Goal: Information Seeking & Learning: Find specific fact

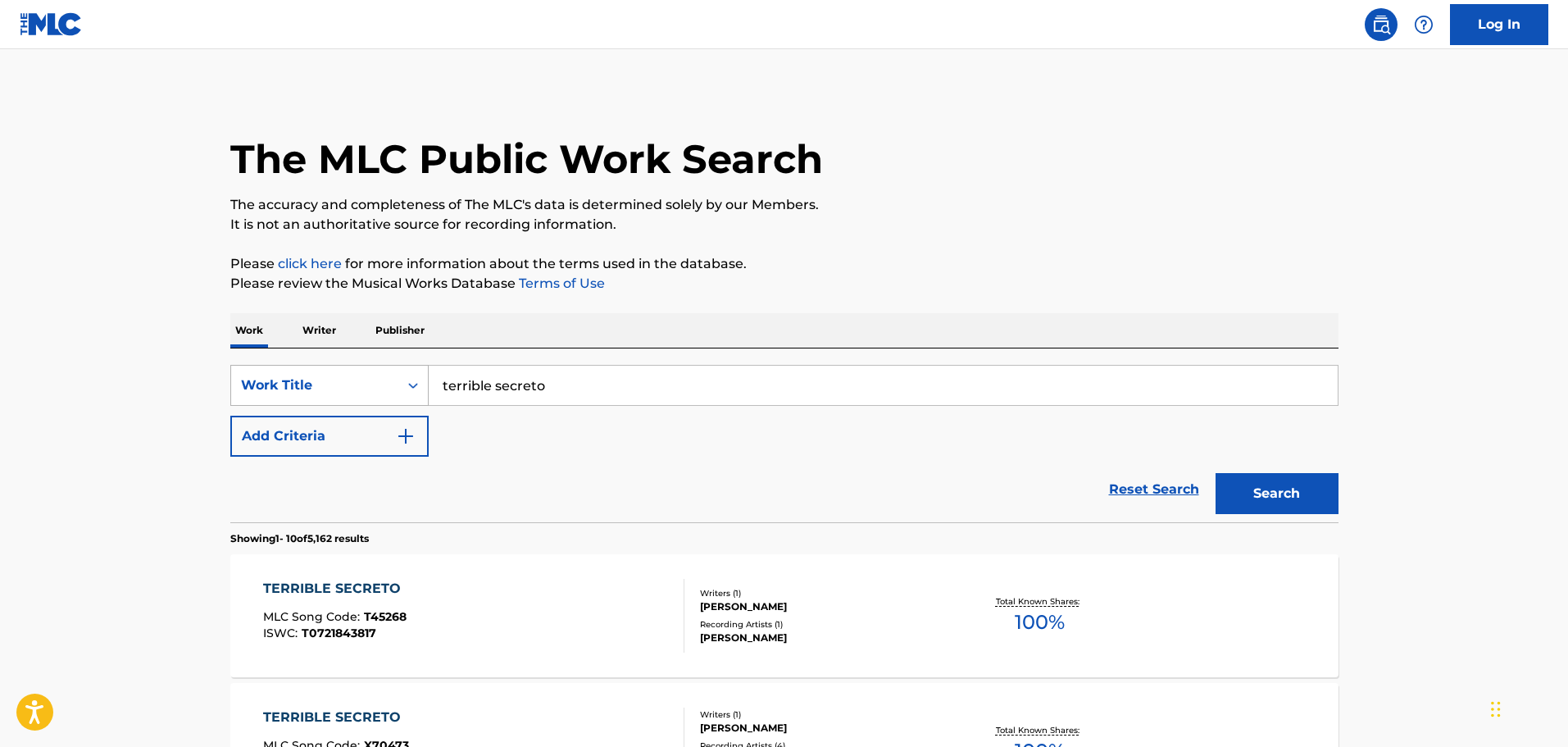
drag, startPoint x: 562, startPoint y: 387, endPoint x: 375, endPoint y: 392, distance: 187.1
click at [376, 397] on div "SearchWithCriteria82c0d8e1-a824-49e0-9b4f-4cd6fd35cbcf Work Title terrible secr…" at bounding box center [784, 385] width 1108 height 41
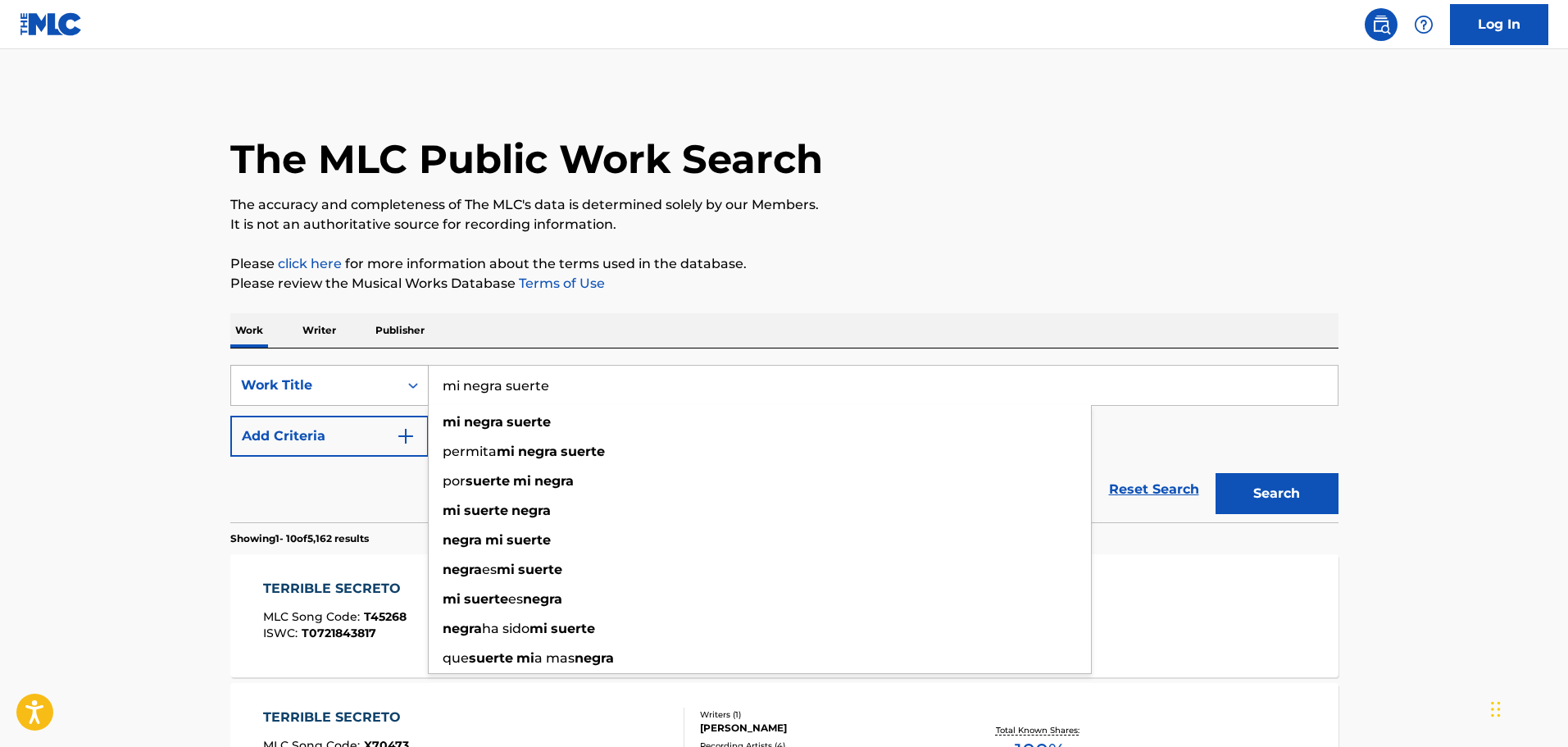
type input "mi negra suerte"
click at [1215, 473] on button "Search" at bounding box center [1276, 493] width 123 height 41
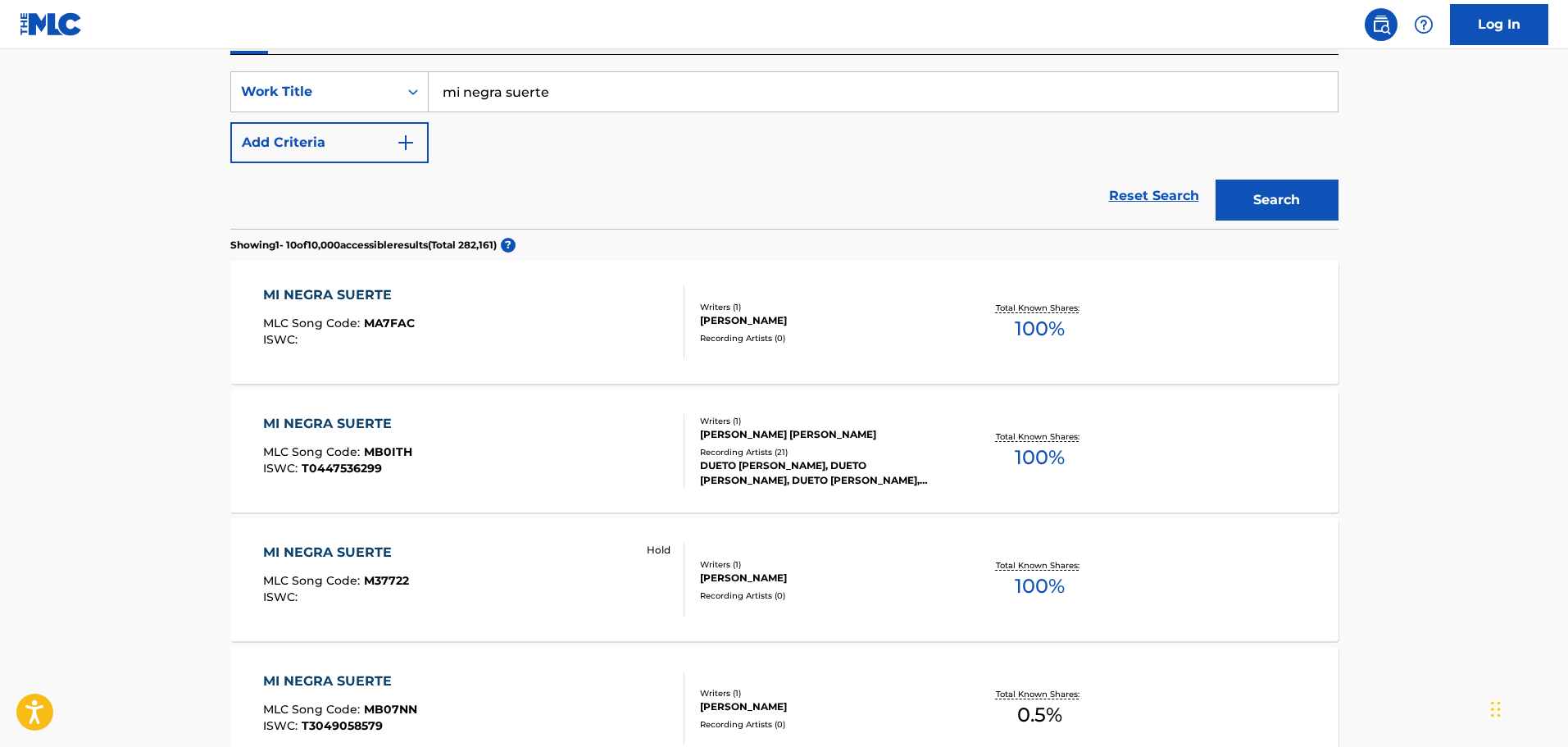
scroll to position [328, 0]
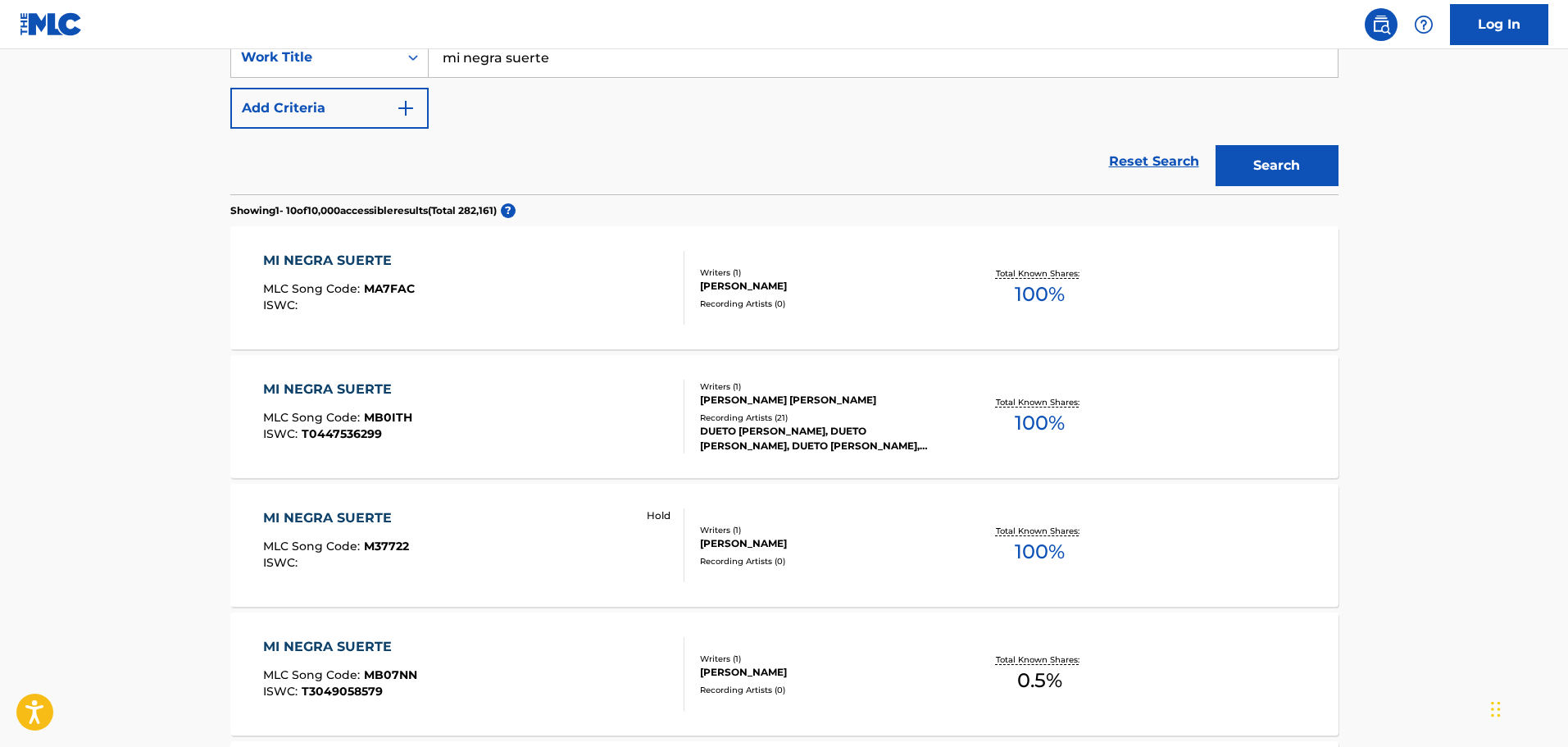
click at [528, 560] on div "MI NEGRA SUERTE MLC Song Code : M37722 ISWC : Hold" at bounding box center [473, 545] width 421 height 74
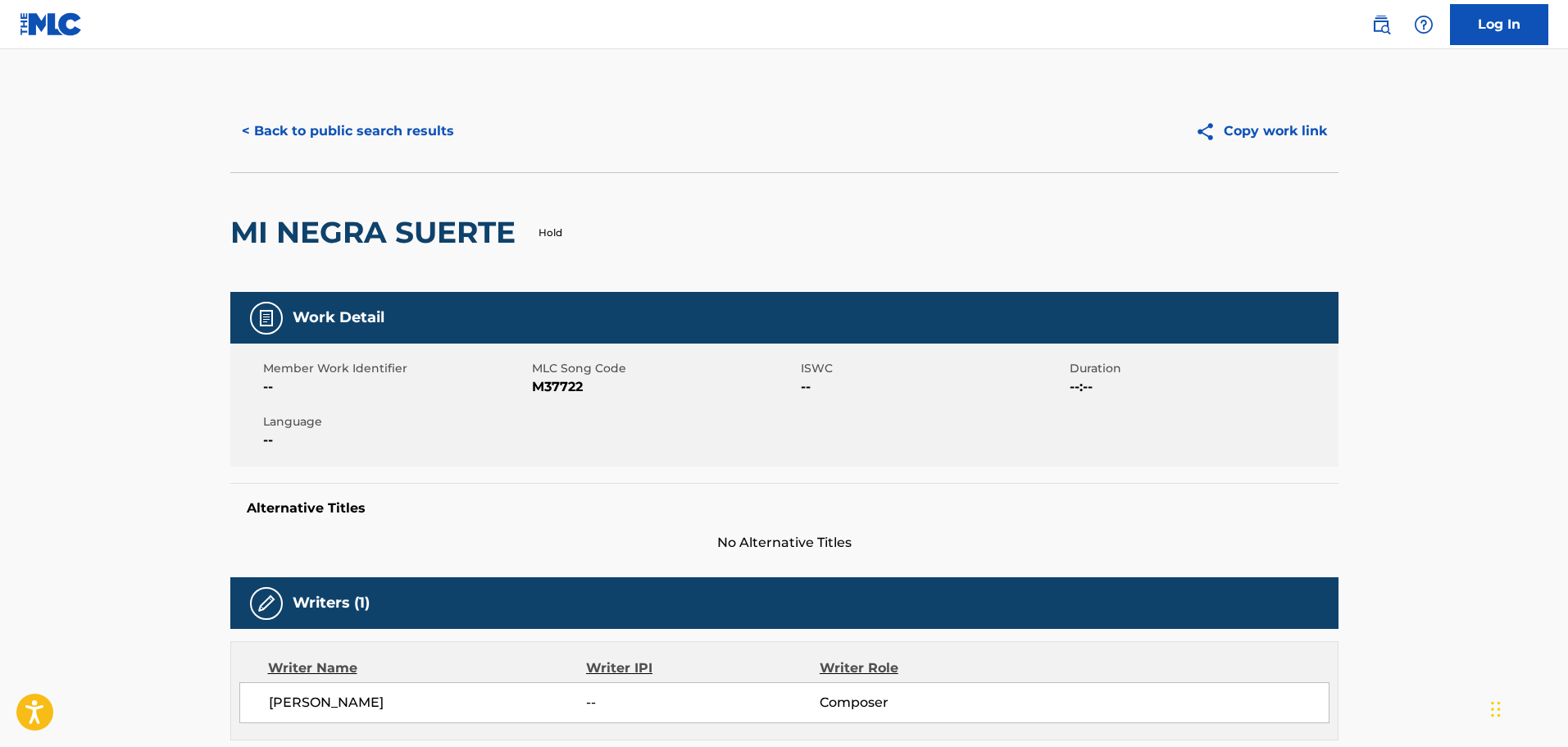
click at [313, 125] on button "< Back to public search results" at bounding box center [348, 131] width 236 height 41
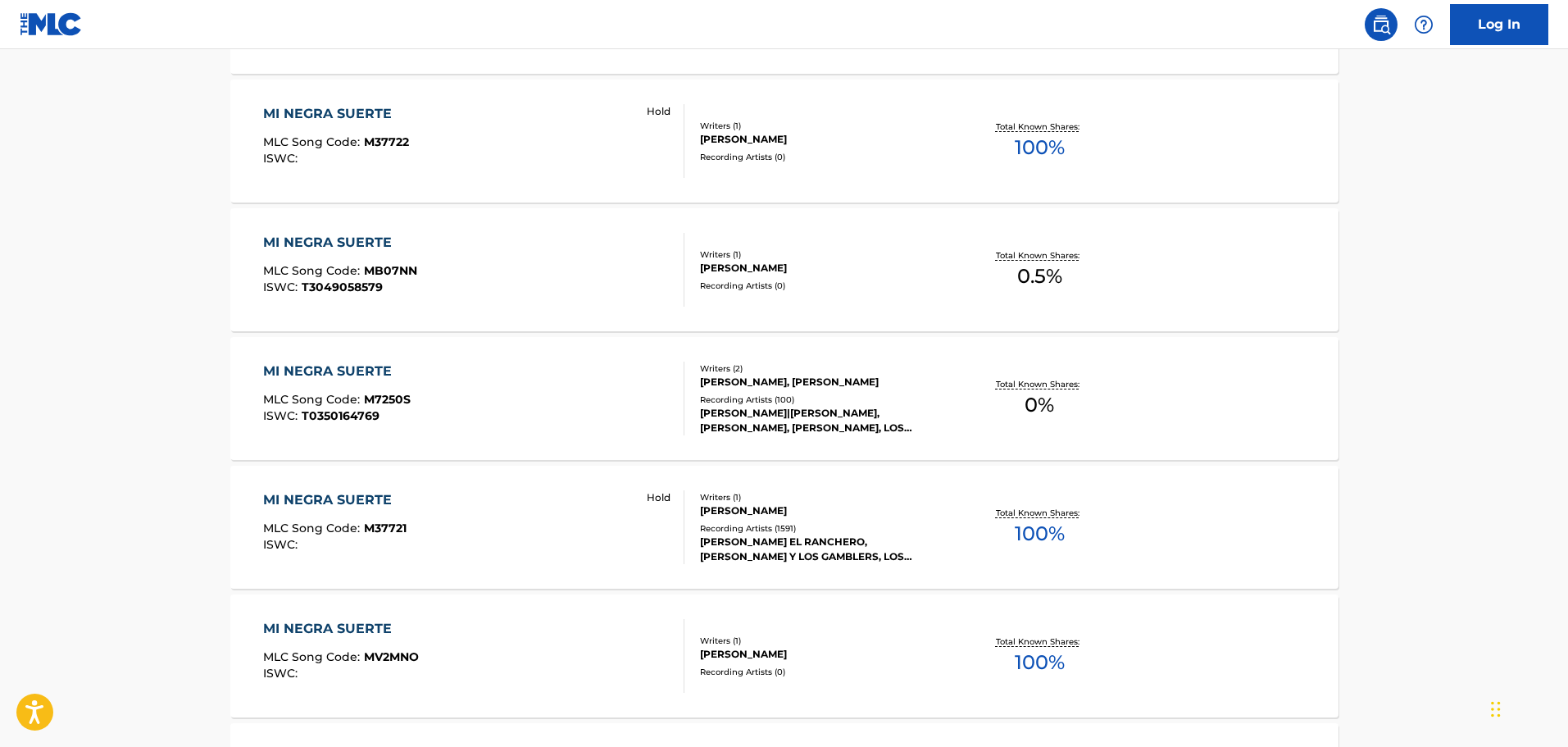
scroll to position [738, 0]
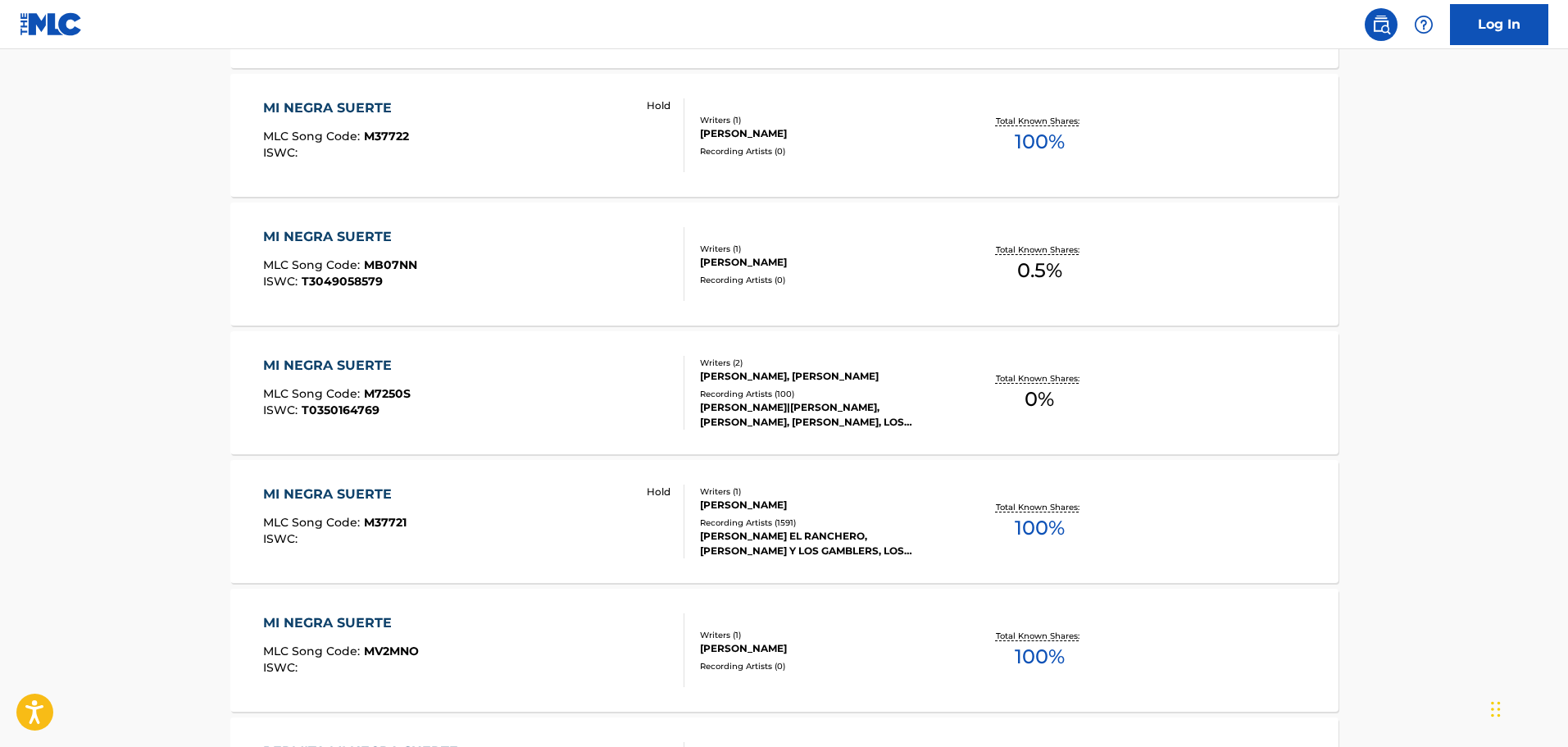
click at [481, 528] on div "MI NEGRA SUERTE MLC Song Code : M37721 ISWC : Hold" at bounding box center [473, 521] width 421 height 74
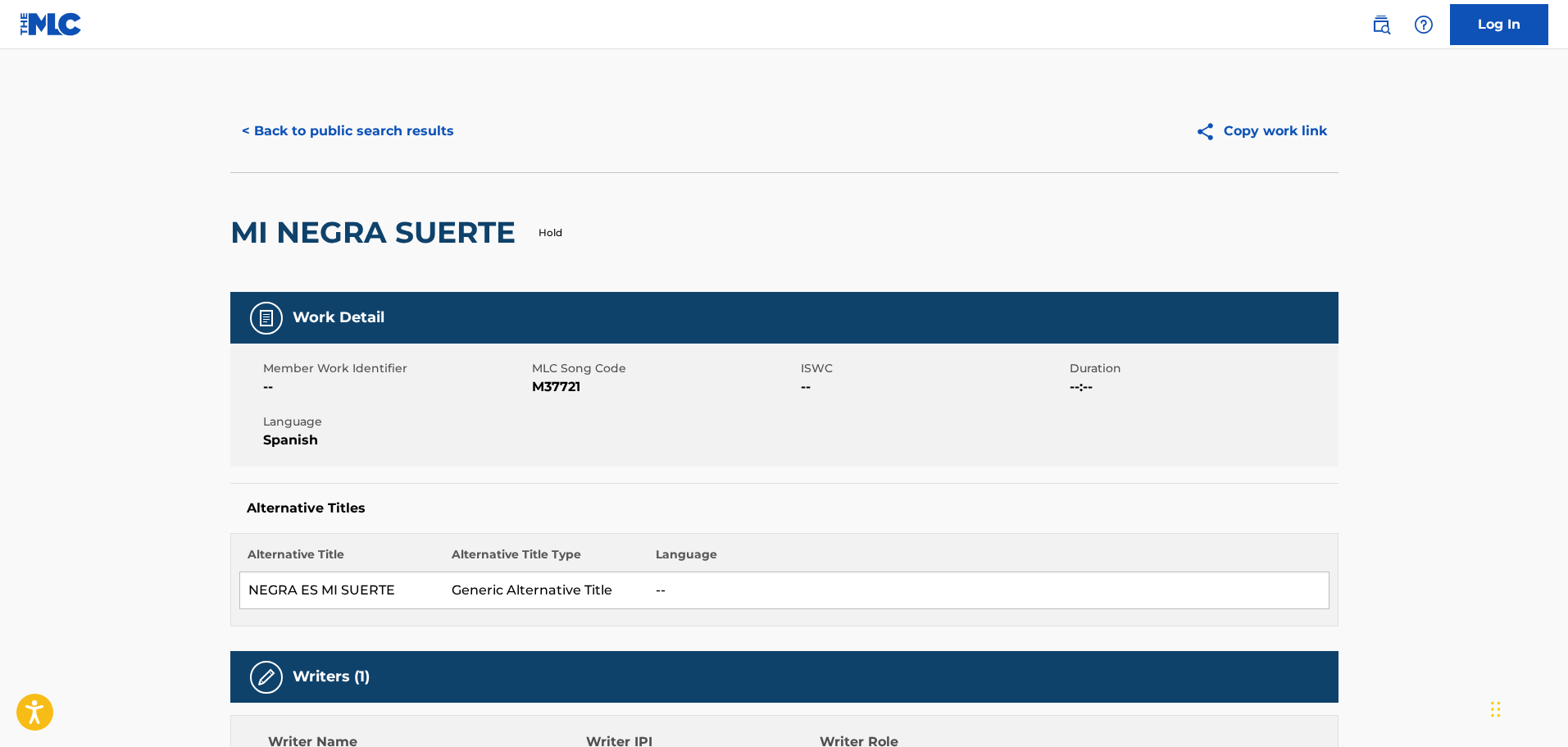
click at [364, 128] on button "< Back to public search results" at bounding box center [348, 131] width 236 height 41
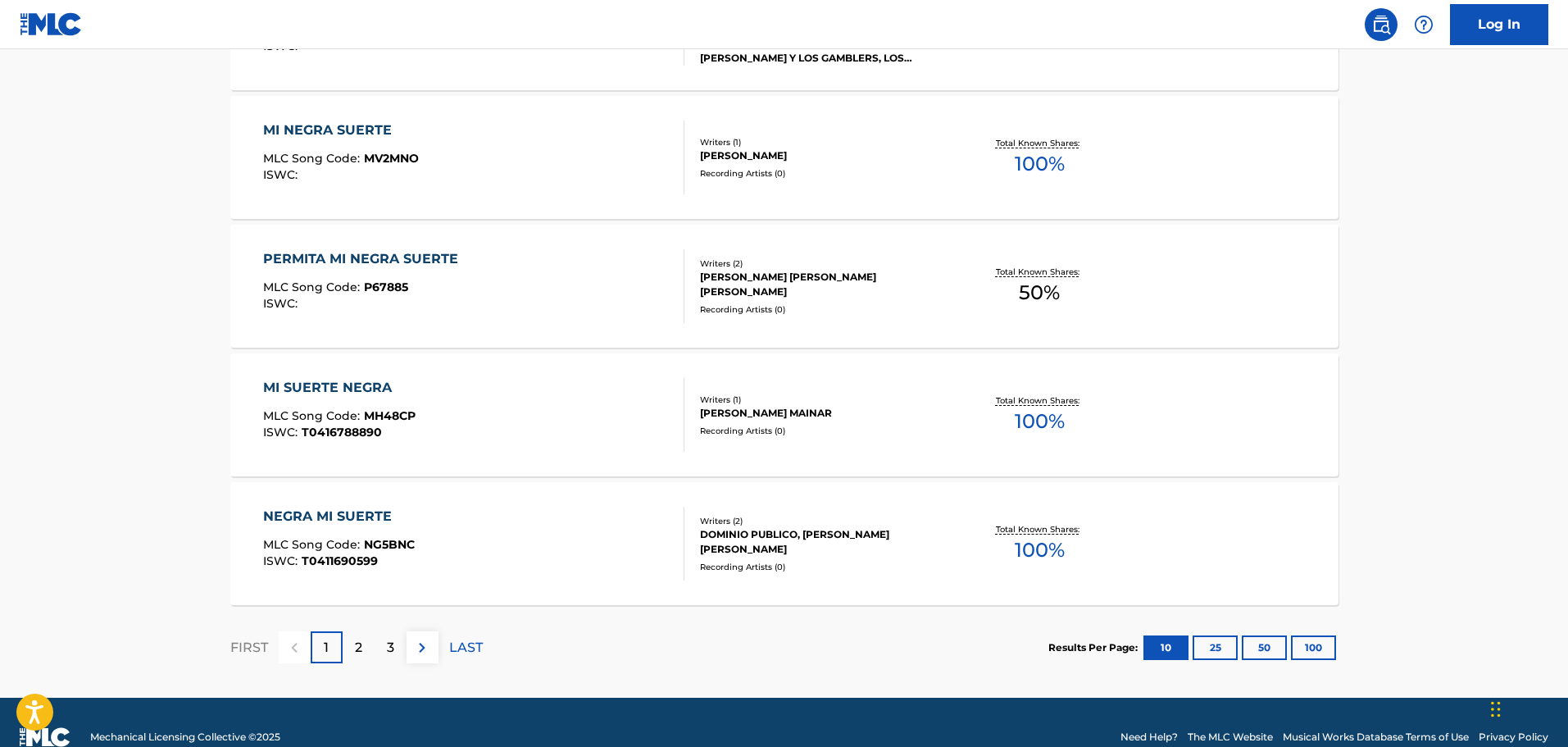
scroll to position [1260, 0]
